Goal: Task Accomplishment & Management: Manage account settings

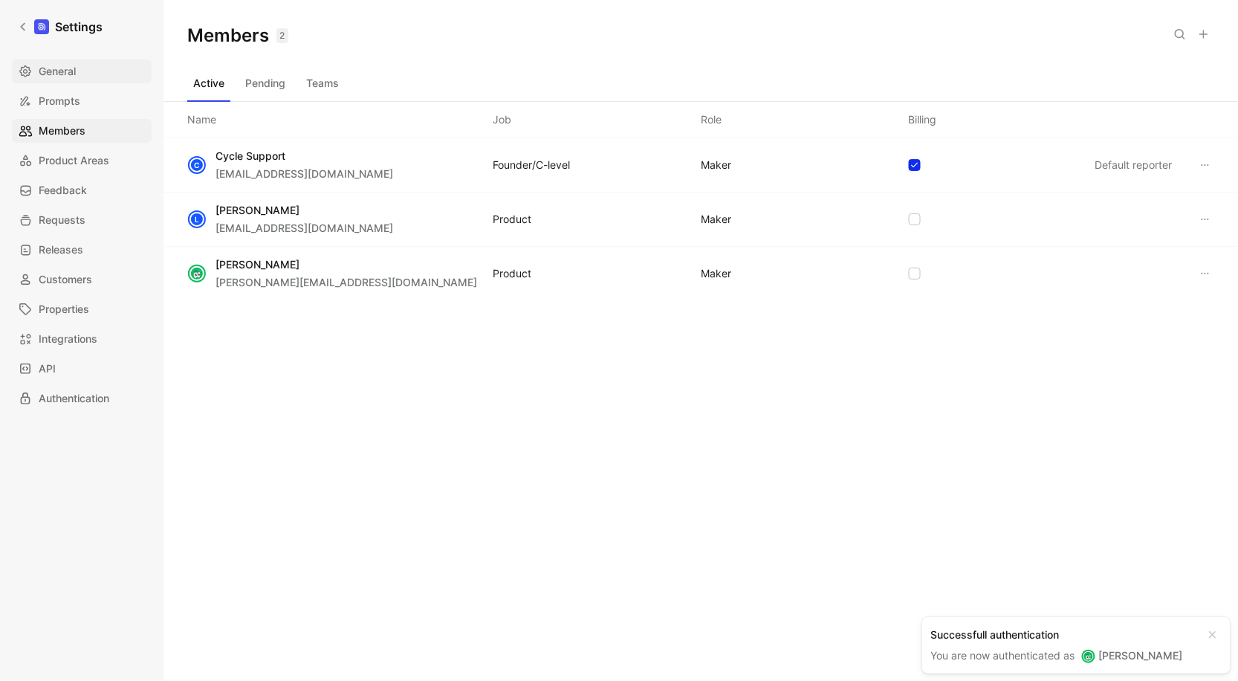
click at [69, 79] on span "General" at bounding box center [57, 71] width 37 height 18
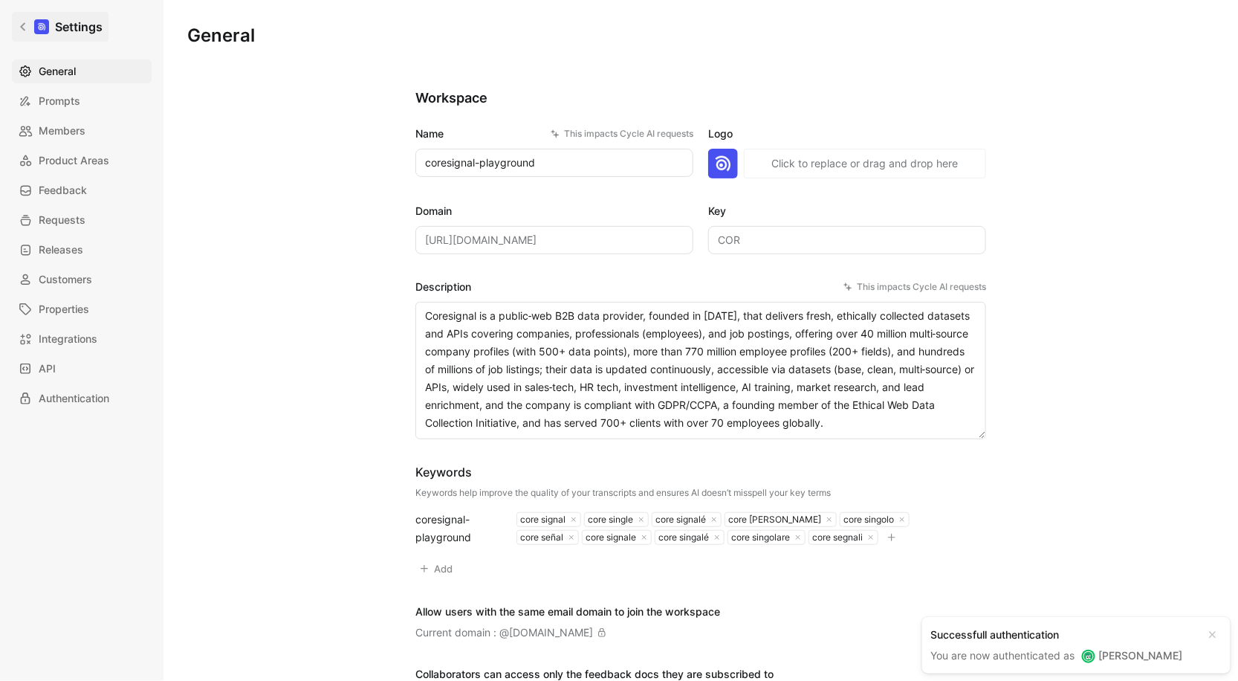
click at [26, 33] on link "Settings" at bounding box center [60, 27] width 97 height 30
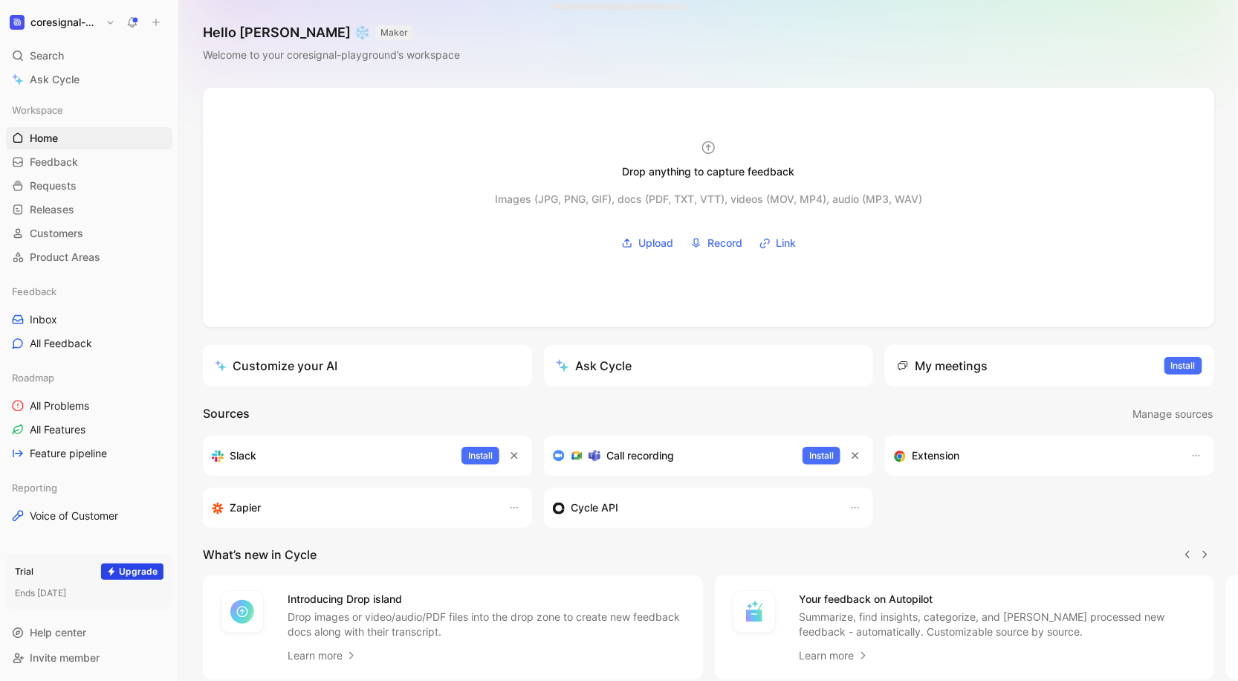
click at [111, 22] on button "coresignal-playground" at bounding box center [62, 22] width 113 height 21
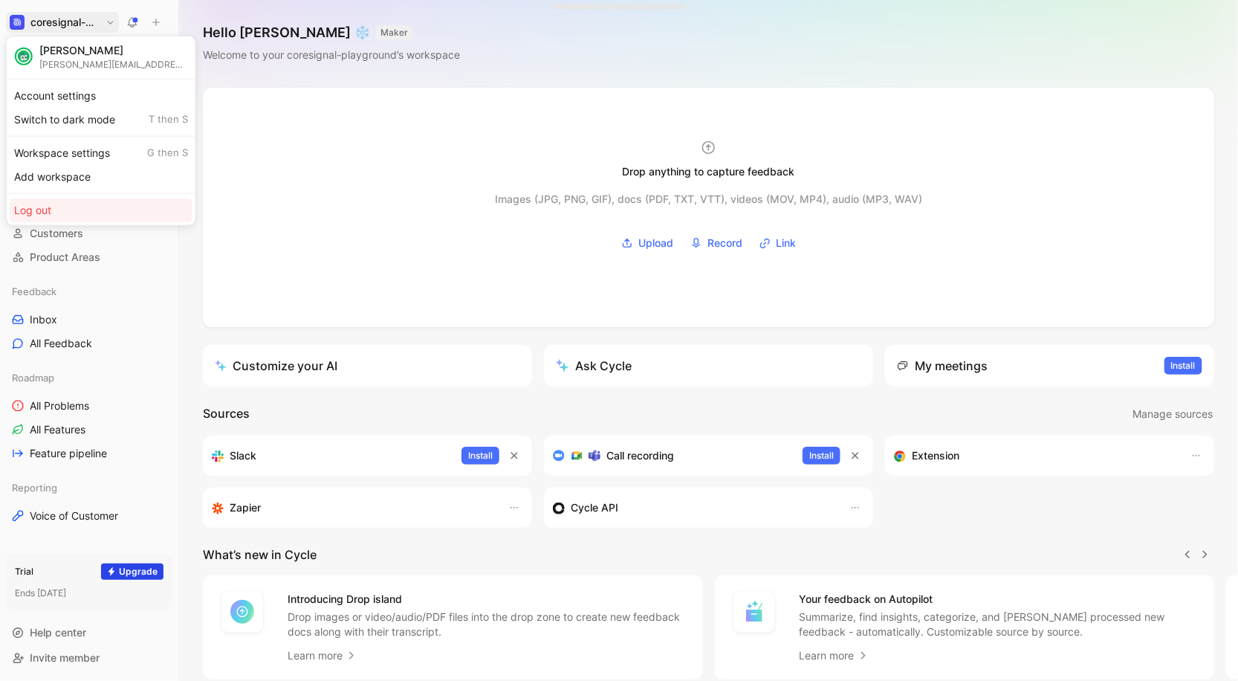
click at [78, 204] on div "Log out" at bounding box center [101, 210] width 183 height 24
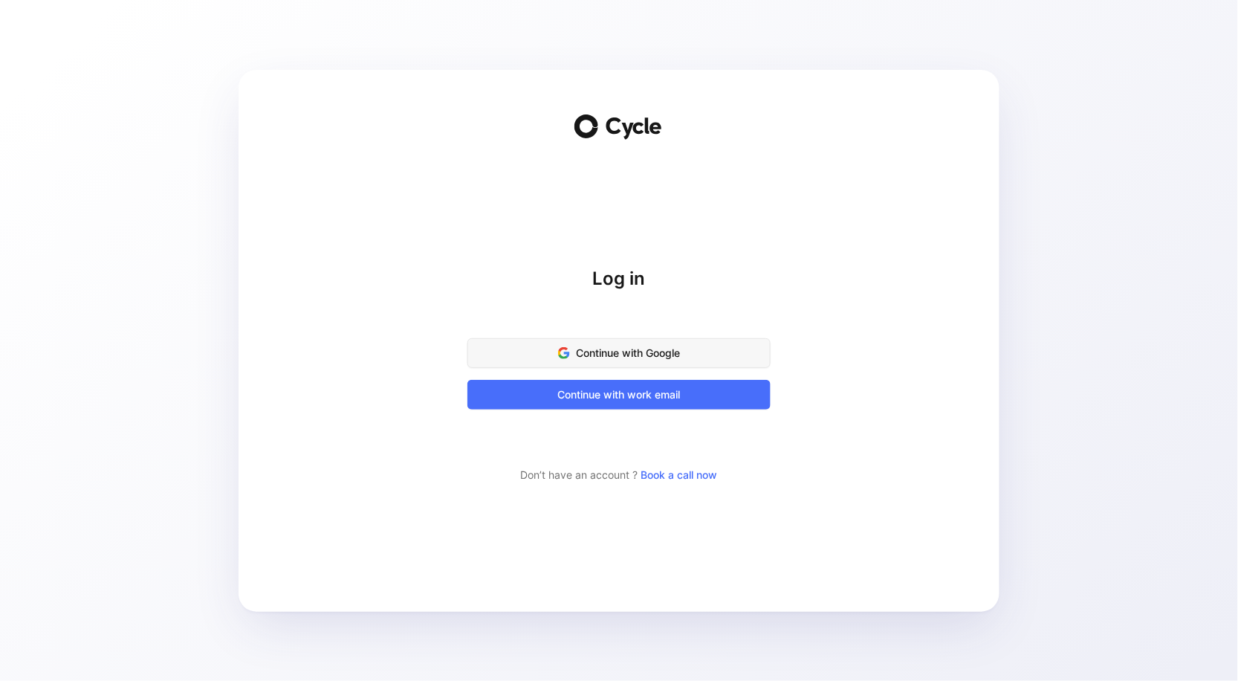
click at [680, 363] on button "Continue with Google" at bounding box center [618, 353] width 303 height 30
